Goal: Task Accomplishment & Management: Manage account settings

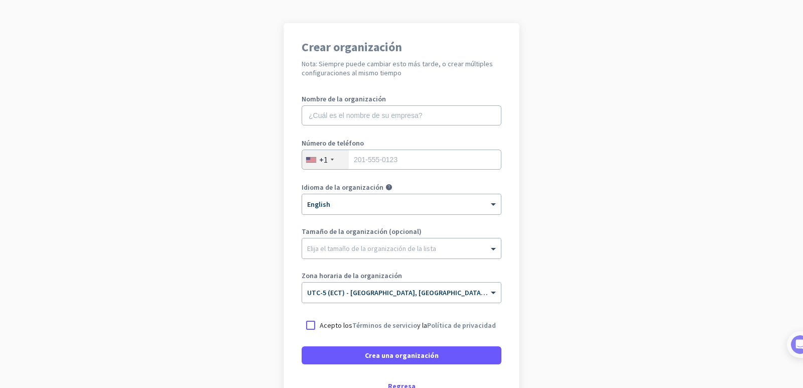
scroll to position [128, 0]
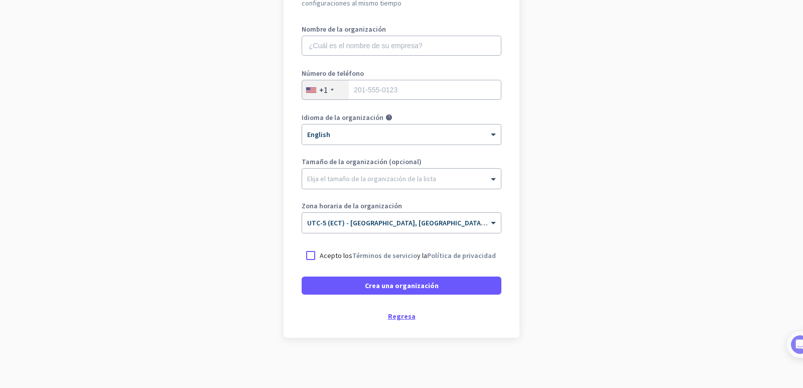
click at [395, 317] on div "Regresa" at bounding box center [402, 316] width 200 height 7
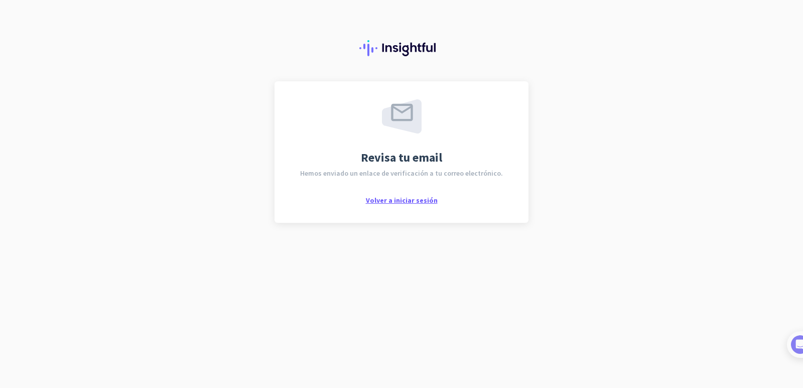
click at [392, 201] on span "Volver a iniciar sesión" at bounding box center [402, 200] width 72 height 9
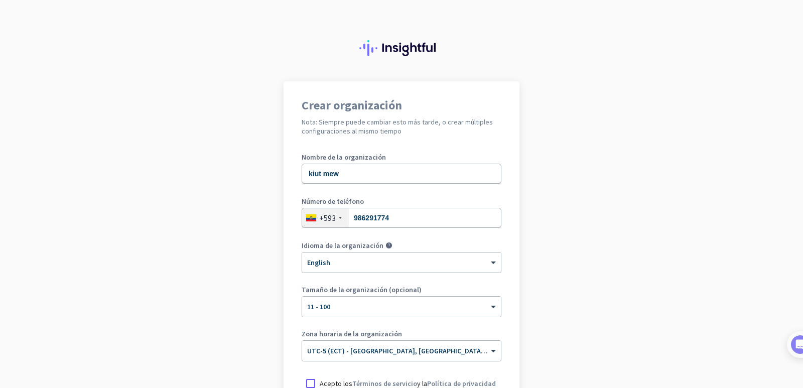
scroll to position [128, 0]
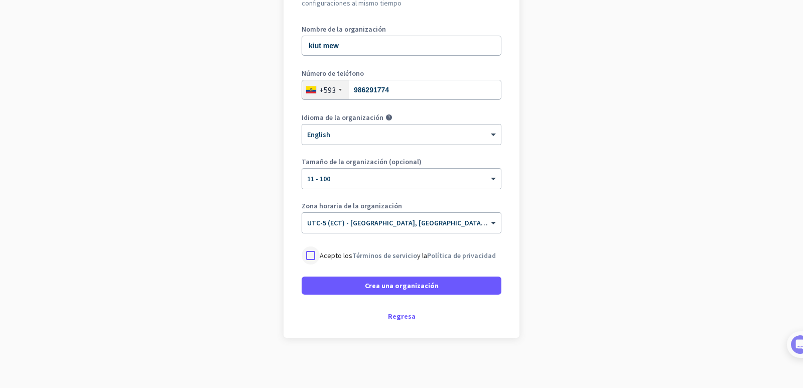
click at [310, 254] on div at bounding box center [311, 256] width 18 height 18
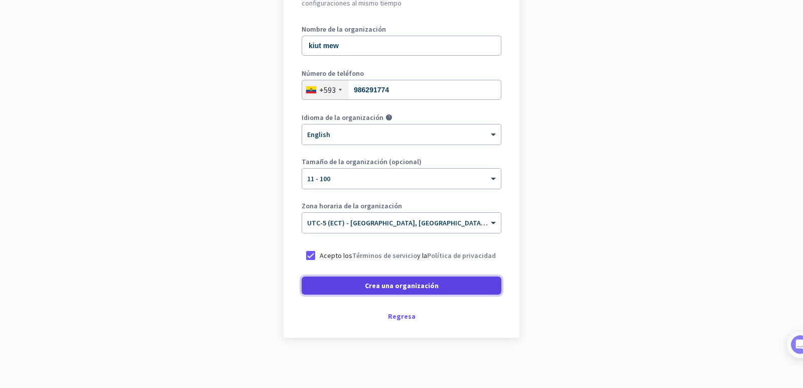
click at [378, 291] on span at bounding box center [402, 286] width 200 height 24
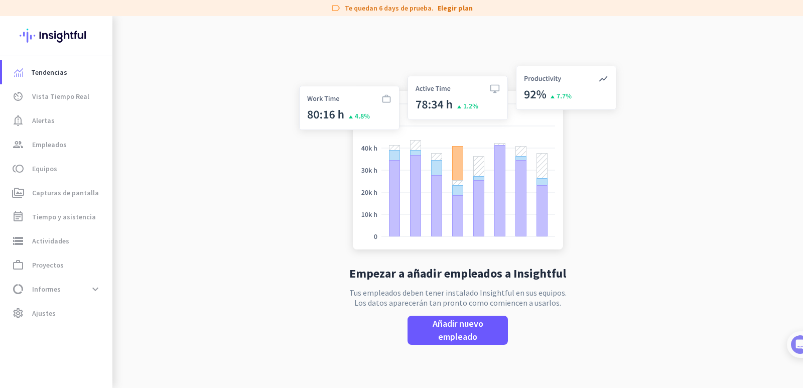
click at [435, 294] on p "Tus empleados deben tener instalado Insightful en sus equipos. Los datos aparec…" at bounding box center [457, 298] width 217 height 20
click at [59, 350] on div "CV" at bounding box center [56, 342] width 20 height 20
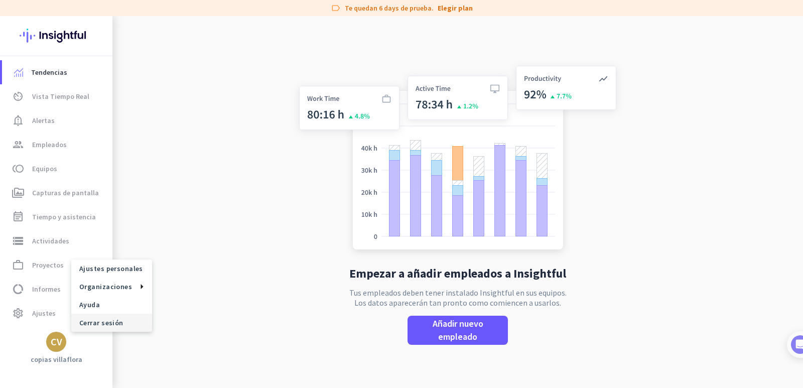
click at [112, 323] on span "Cerrar sesión" at bounding box center [111, 322] width 65 height 9
